Goal: Task Accomplishment & Management: Manage account settings

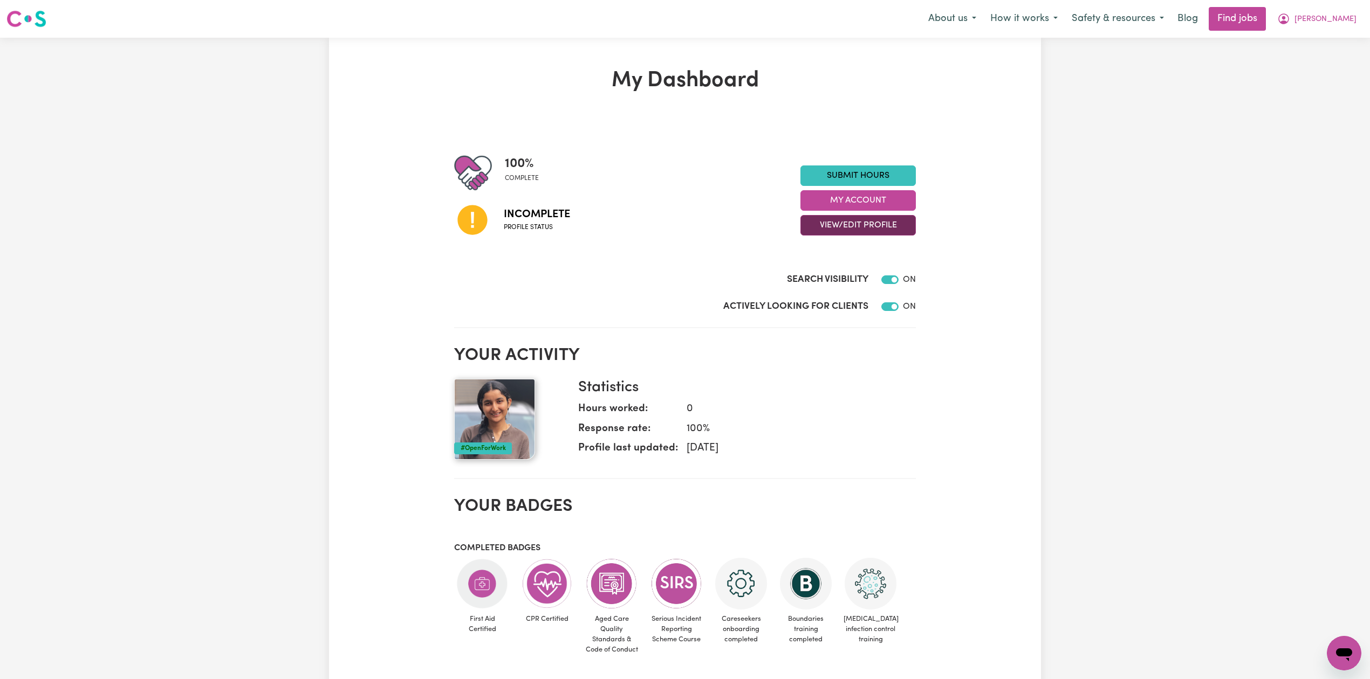
click at [851, 221] on button "View/Edit Profile" at bounding box center [857, 225] width 115 height 20
click at [829, 267] on link "Edit Profile" at bounding box center [851, 275] width 101 height 22
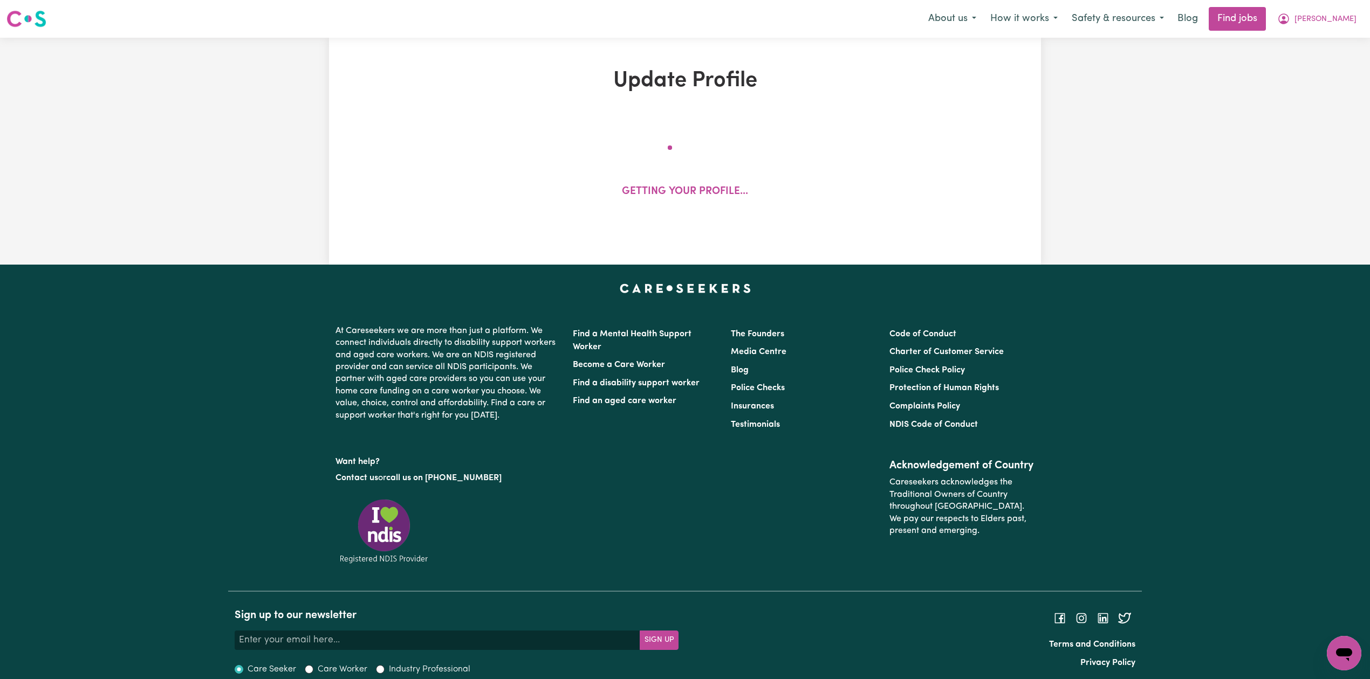
select select "[DEMOGRAPHIC_DATA]"
select select "Student Visa"
select select "Studying a healthcare related degree or qualification"
select select "37"
select select "40"
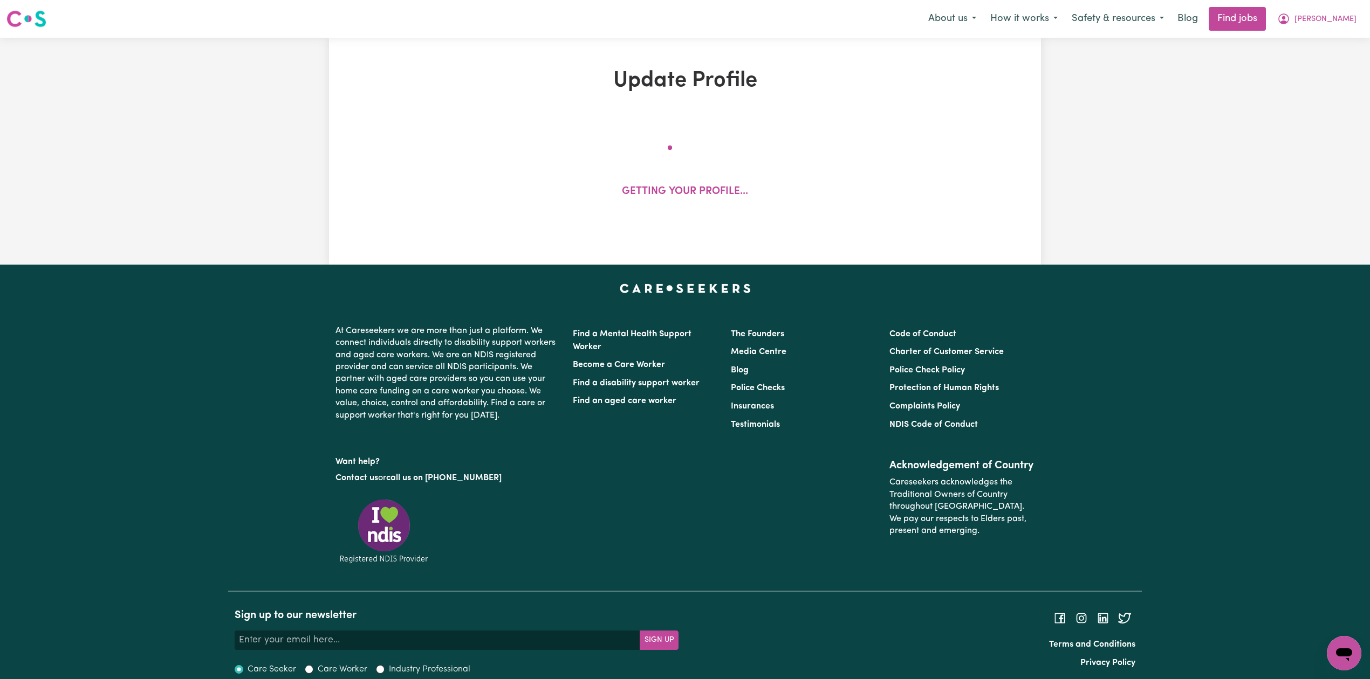
select select "40"
select select "60"
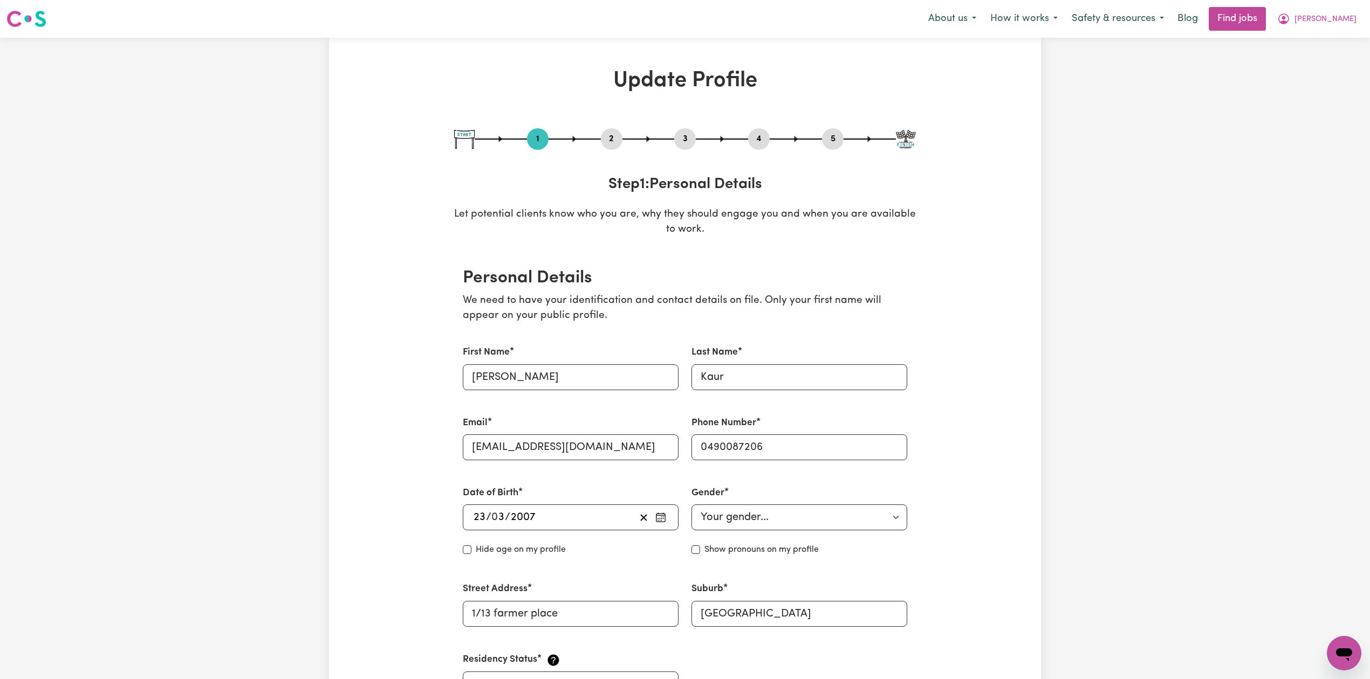
click at [617, 142] on button "2" at bounding box center [612, 139] width 22 height 14
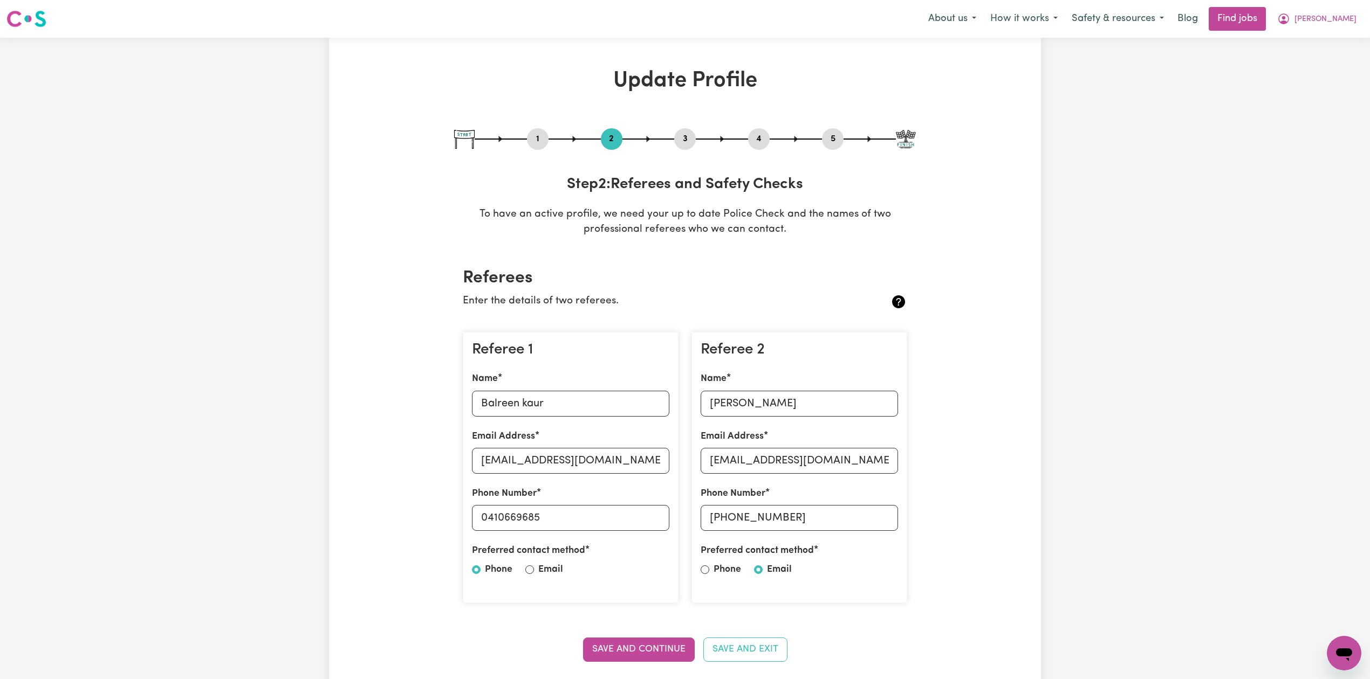
drag, startPoint x: 828, startPoint y: 139, endPoint x: 796, endPoint y: 184, distance: 55.7
click at [829, 142] on button "5" at bounding box center [833, 139] width 22 height 14
select select "I am providing services privately on my own"
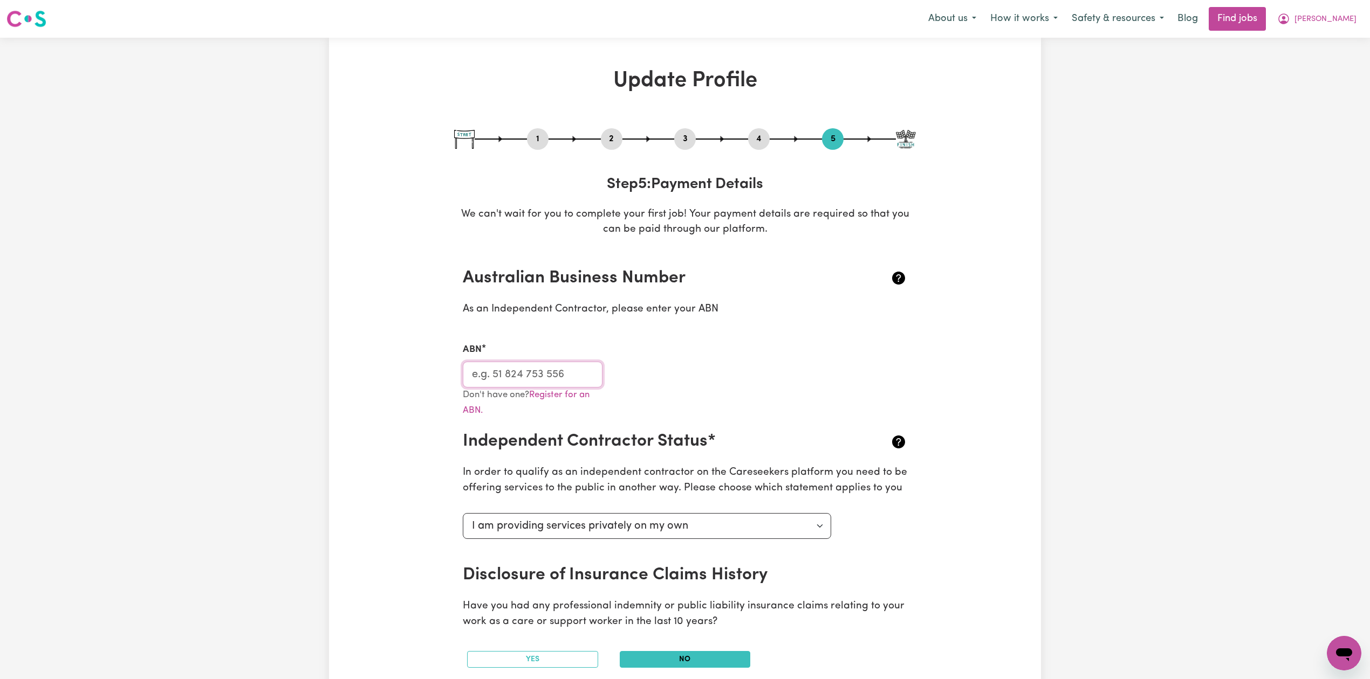
click at [525, 376] on input "ABN" at bounding box center [533, 375] width 140 height 26
click at [613, 141] on button "2" at bounding box center [612, 139] width 22 height 14
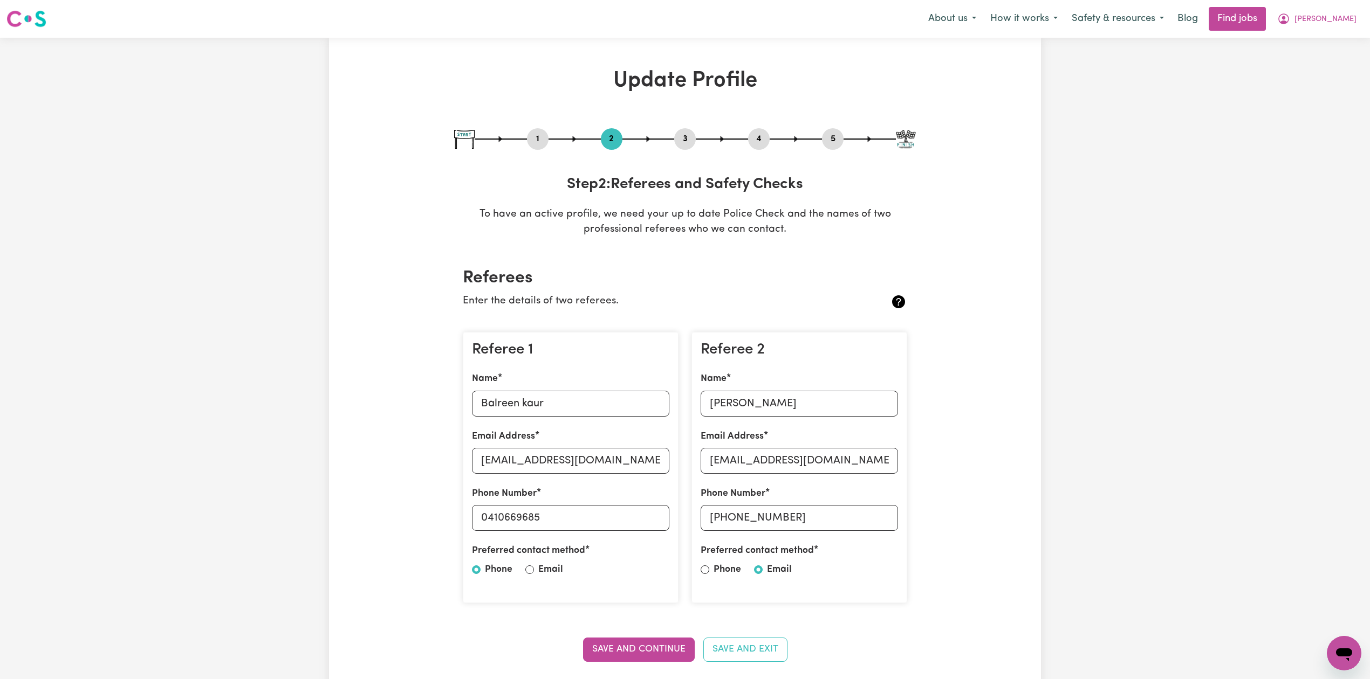
click at [760, 142] on button "4" at bounding box center [759, 139] width 22 height 14
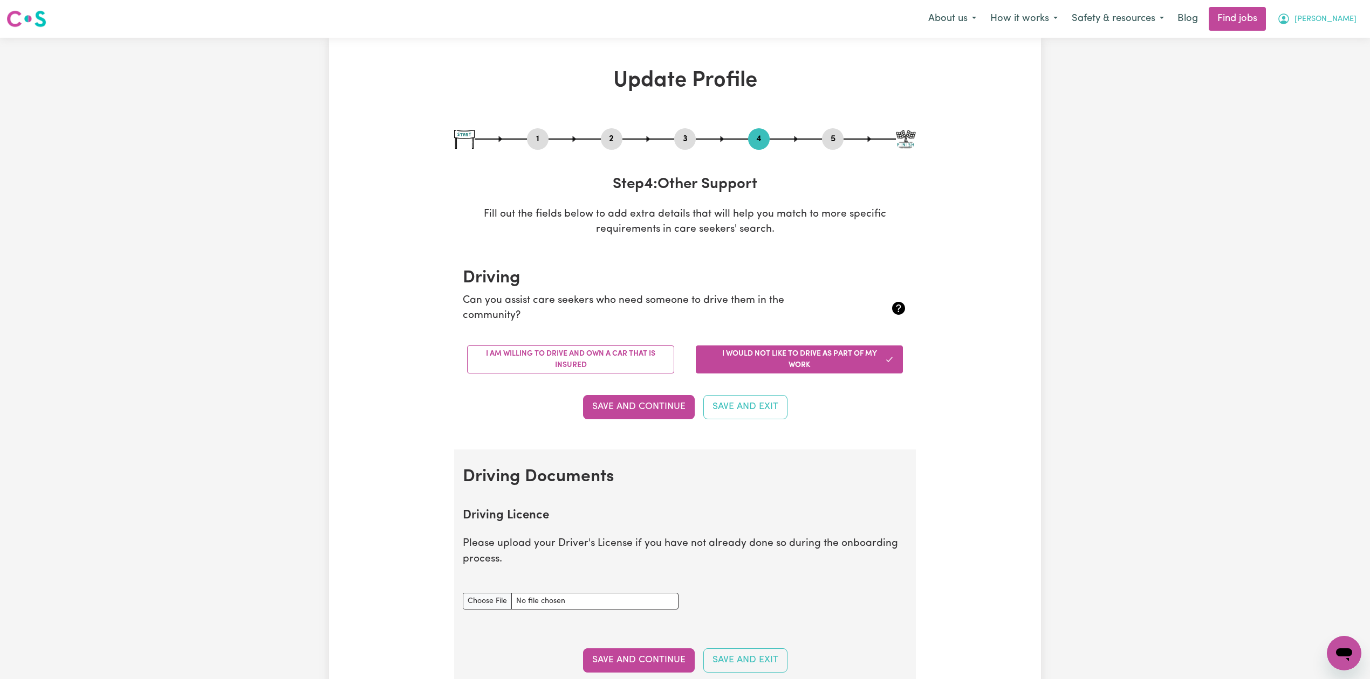
drag, startPoint x: 1330, startPoint y: 19, endPoint x: 1322, endPoint y: 26, distance: 10.3
click at [1330, 19] on button "[PERSON_NAME]" at bounding box center [1316, 19] width 93 height 23
click at [1303, 60] on link "My Dashboard" at bounding box center [1320, 62] width 85 height 20
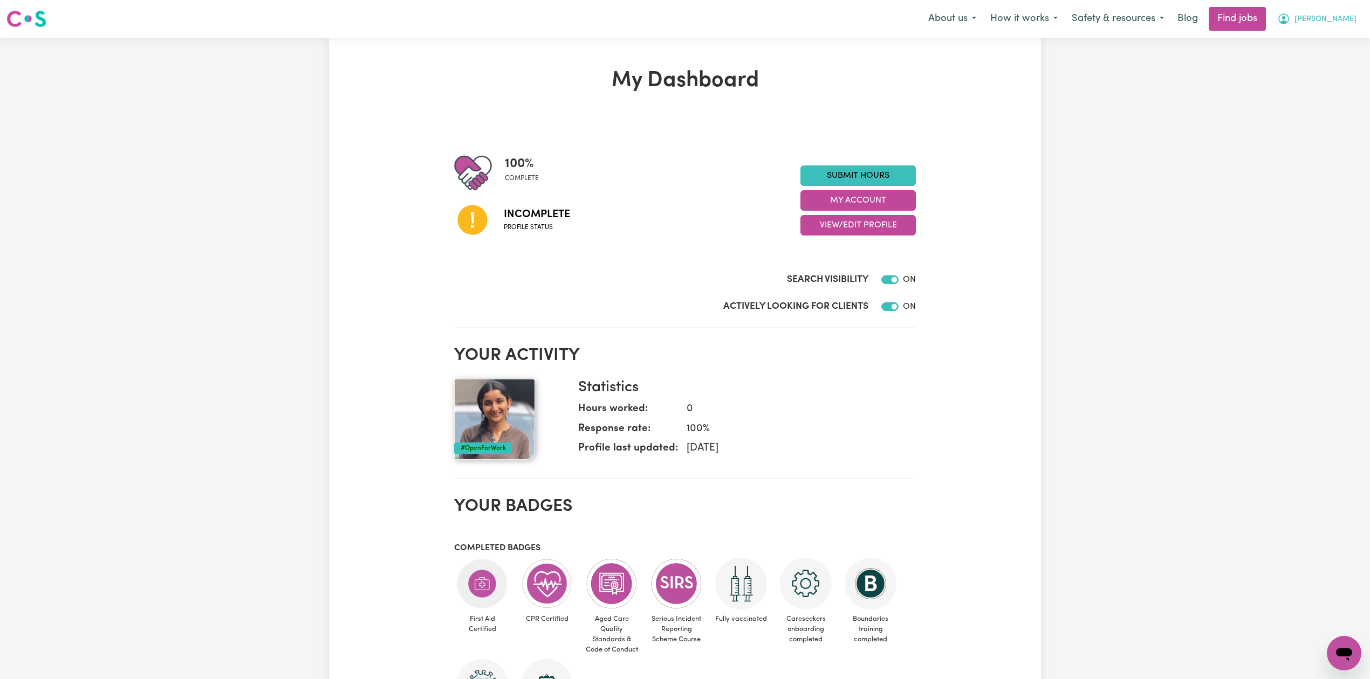
click at [1331, 20] on button "[PERSON_NAME]" at bounding box center [1316, 19] width 93 height 23
click at [1323, 83] on link "Logout" at bounding box center [1320, 82] width 85 height 20
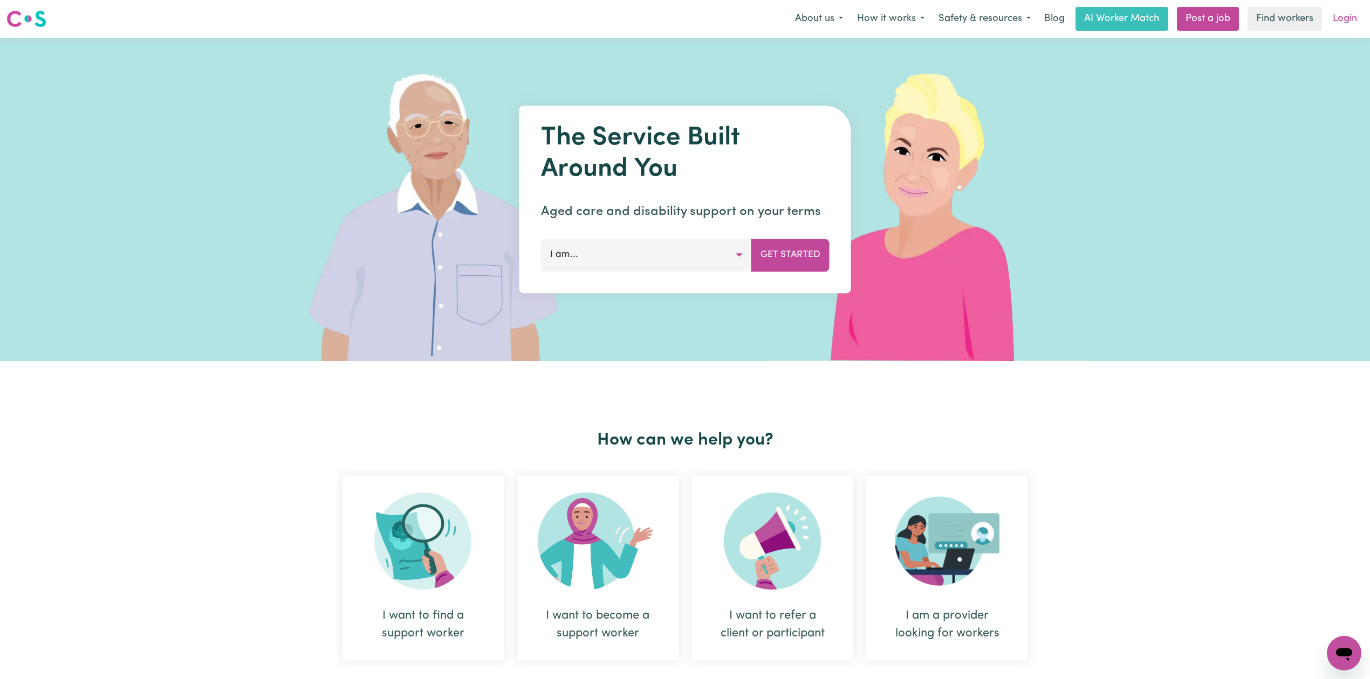
click at [1345, 25] on link "Login" at bounding box center [1344, 19] width 37 height 24
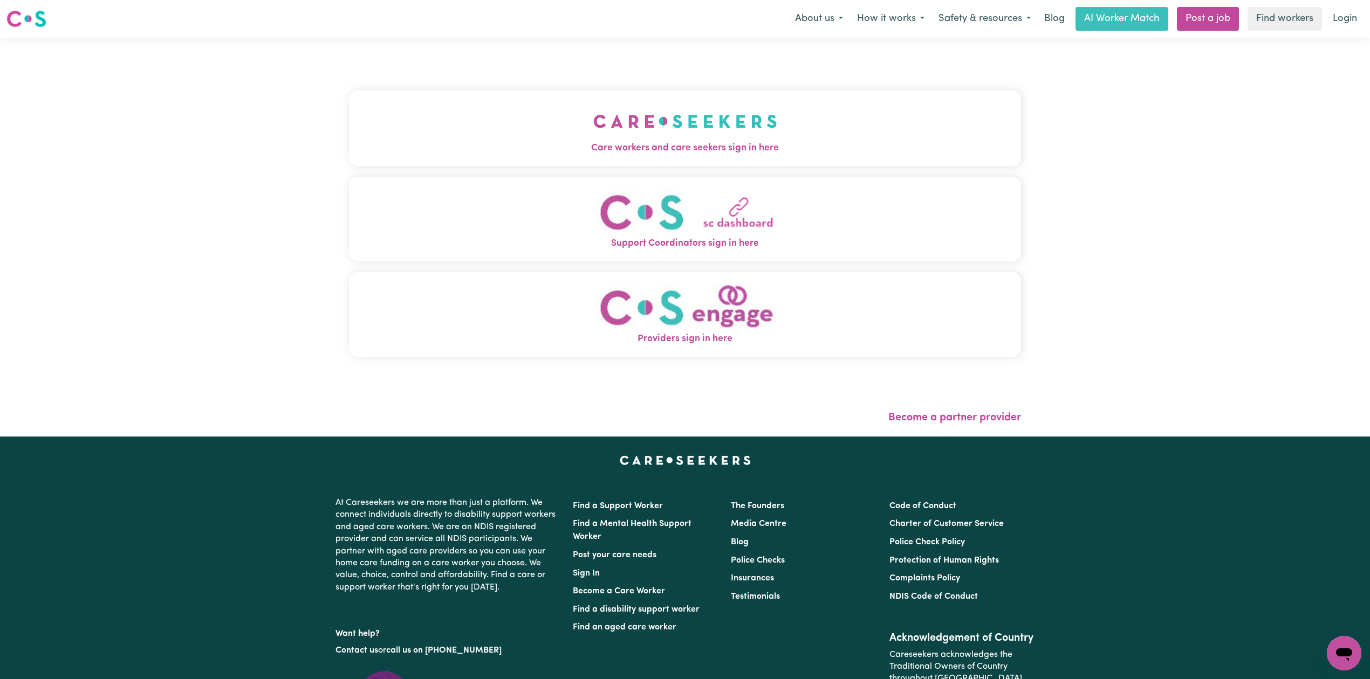
click at [397, 131] on button "Care workers and care seekers sign in here" at bounding box center [685, 128] width 672 height 75
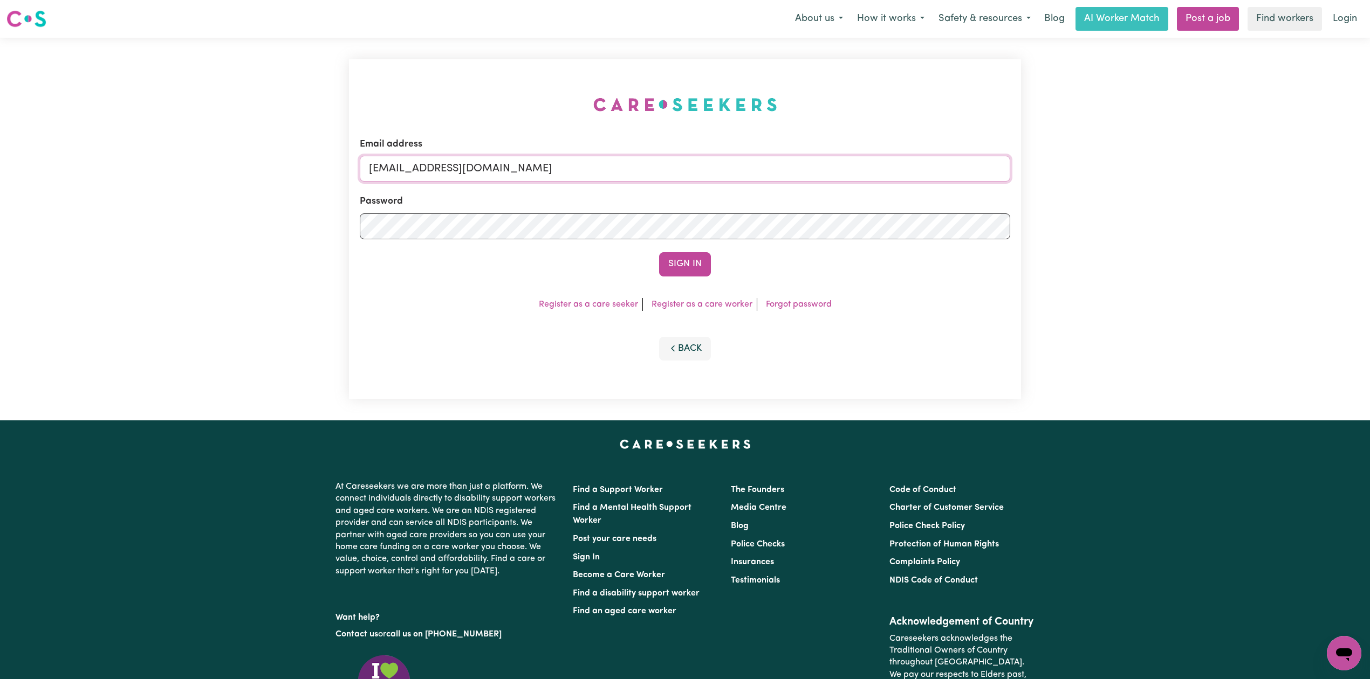
click at [488, 174] on input "[EMAIL_ADDRESS][DOMAIN_NAME]" at bounding box center [685, 169] width 650 height 26
drag, startPoint x: 424, startPoint y: 167, endPoint x: 781, endPoint y: 211, distance: 359.8
click at [815, 194] on form "Email address Superuser~[EMAIL_ADDRESS][DOMAIN_NAME] Password Sign In" at bounding box center [685, 207] width 650 height 139
type input "Superuser~[EMAIL_ADDRESS][DOMAIN_NAME]"
click at [693, 264] on button "Sign In" at bounding box center [685, 264] width 52 height 24
